Goal: Information Seeking & Learning: Learn about a topic

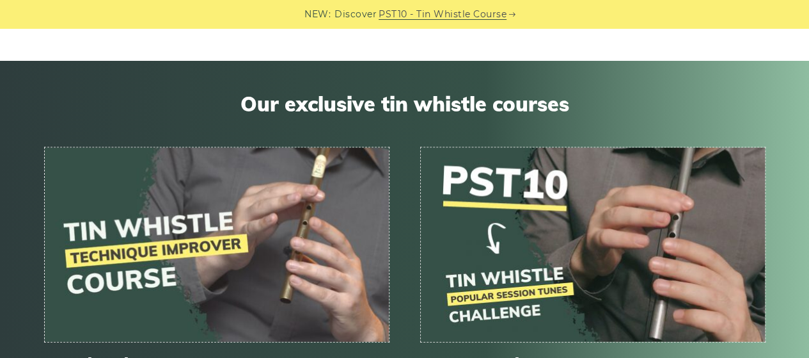
scroll to position [1024, 0]
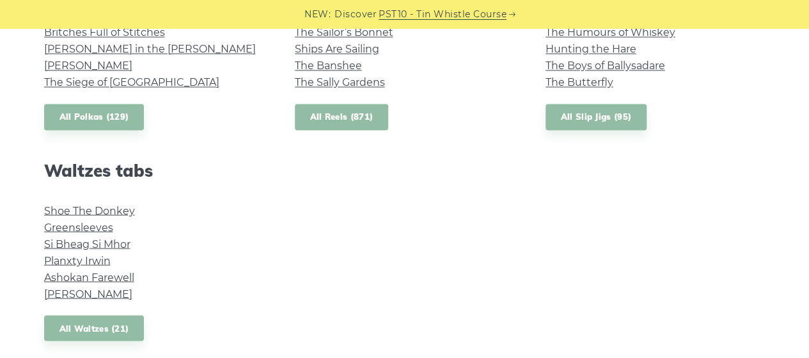
click at [338, 130] on link "All Reels (871)" at bounding box center [342, 117] width 94 height 26
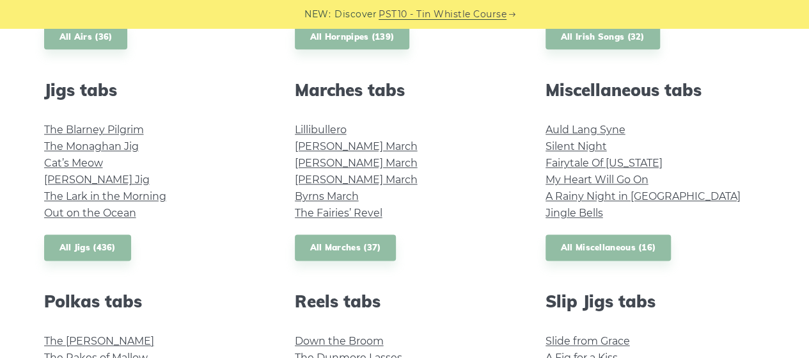
scroll to position [512, 0]
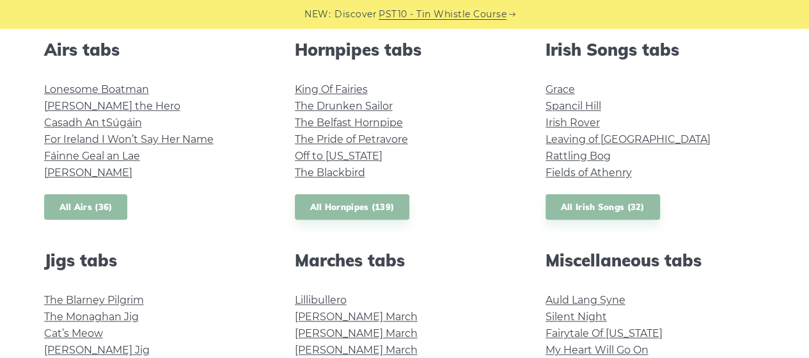
click at [109, 220] on link "All Airs (36)" at bounding box center [86, 207] width 84 height 26
click at [610, 220] on link "All Irish Songs (32)" at bounding box center [603, 207] width 115 height 26
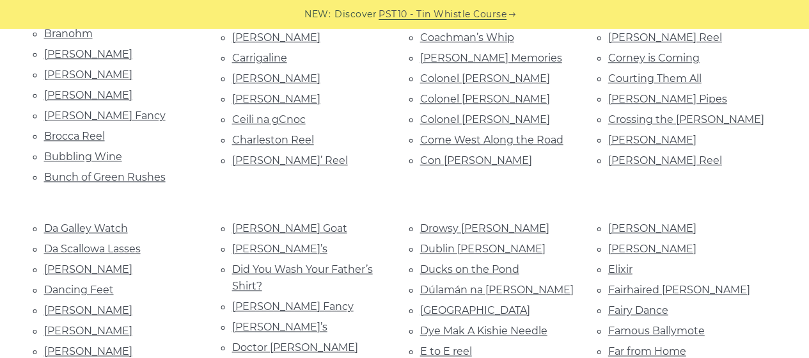
scroll to position [682, 0]
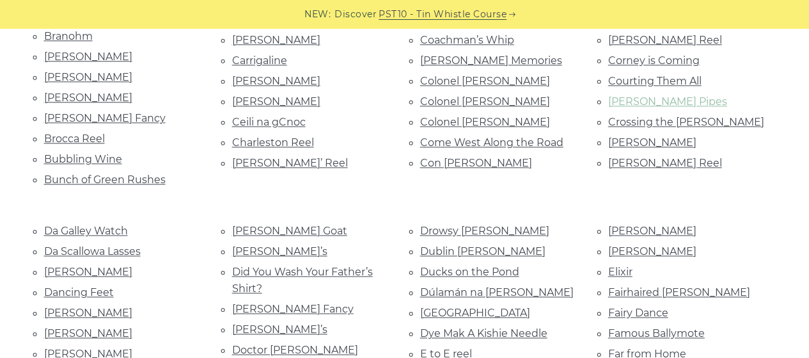
click at [663, 107] on link "Craig’s Pipes" at bounding box center [667, 101] width 119 height 12
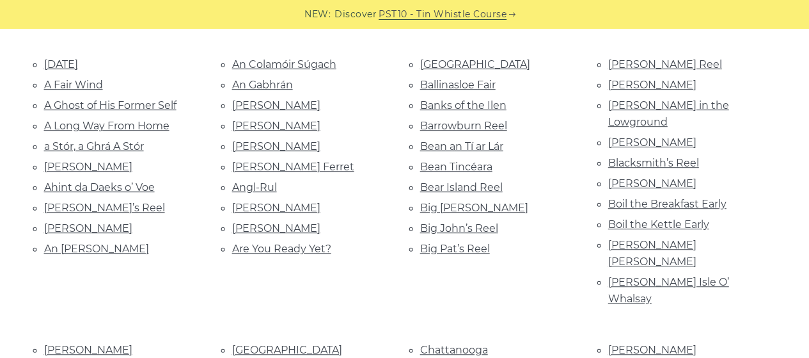
scroll to position [0, 0]
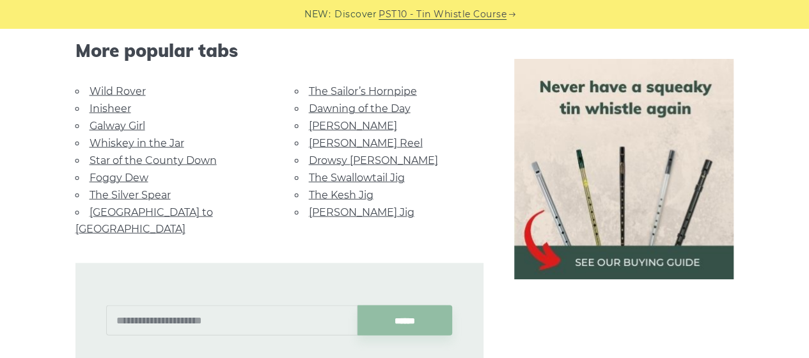
scroll to position [1194, 0]
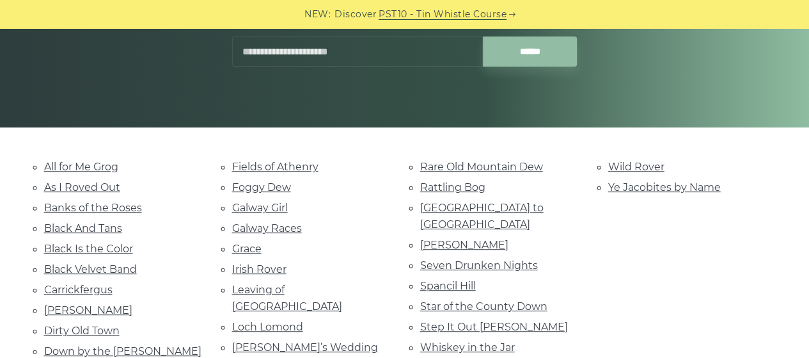
scroll to position [341, 0]
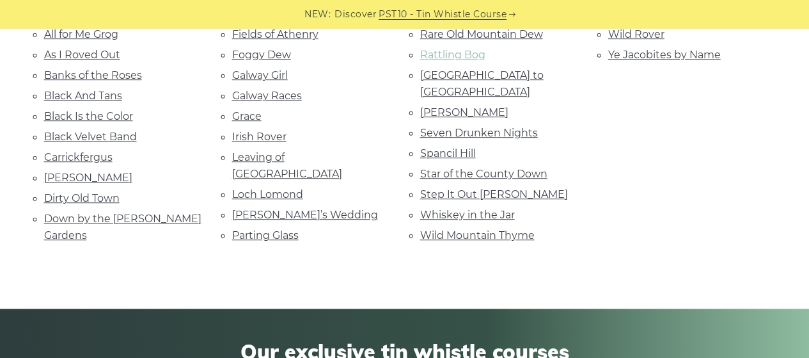
click at [438, 61] on link "Rattling Bog" at bounding box center [452, 55] width 65 height 12
